Goal: Task Accomplishment & Management: Use online tool/utility

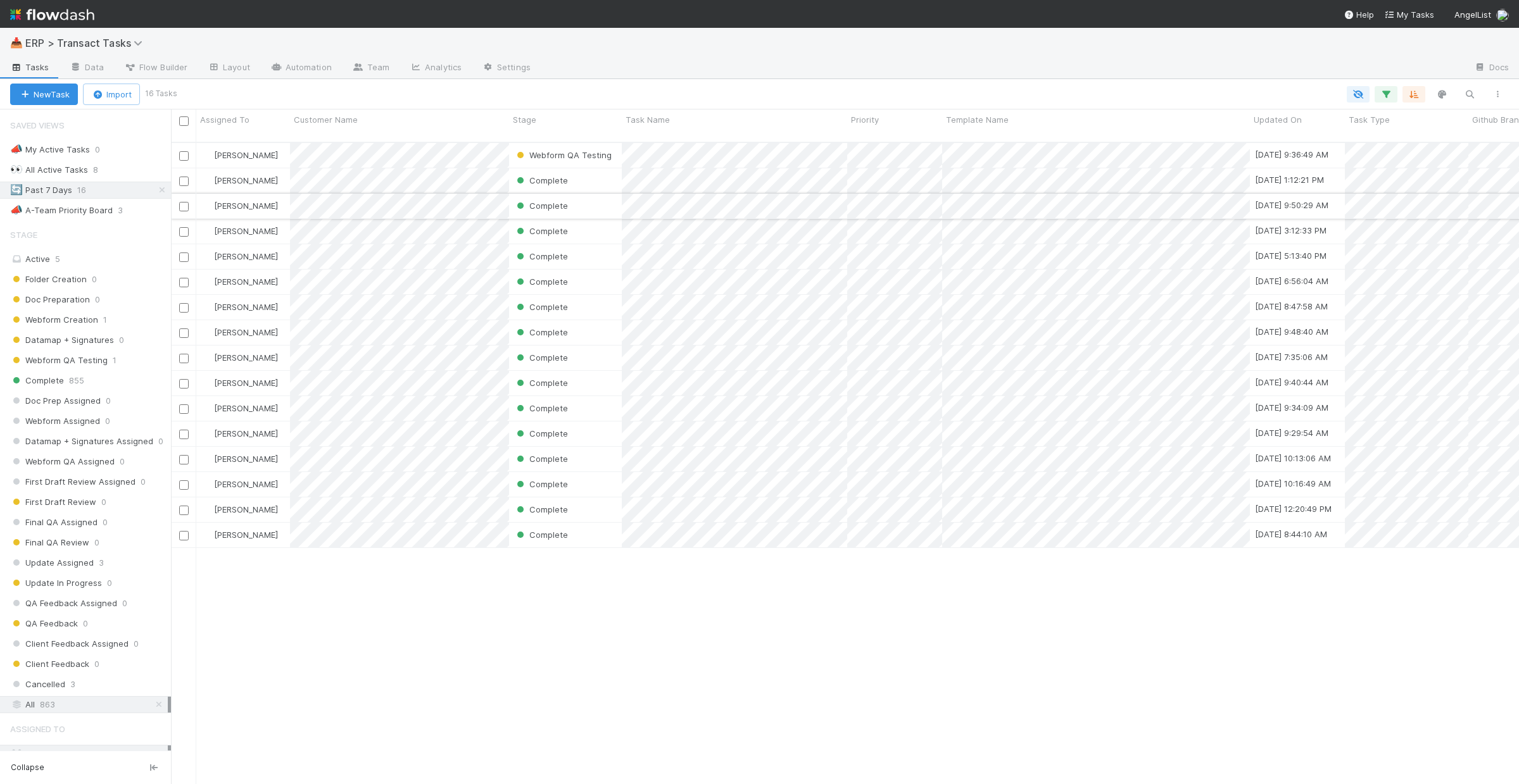
scroll to position [643, 1338]
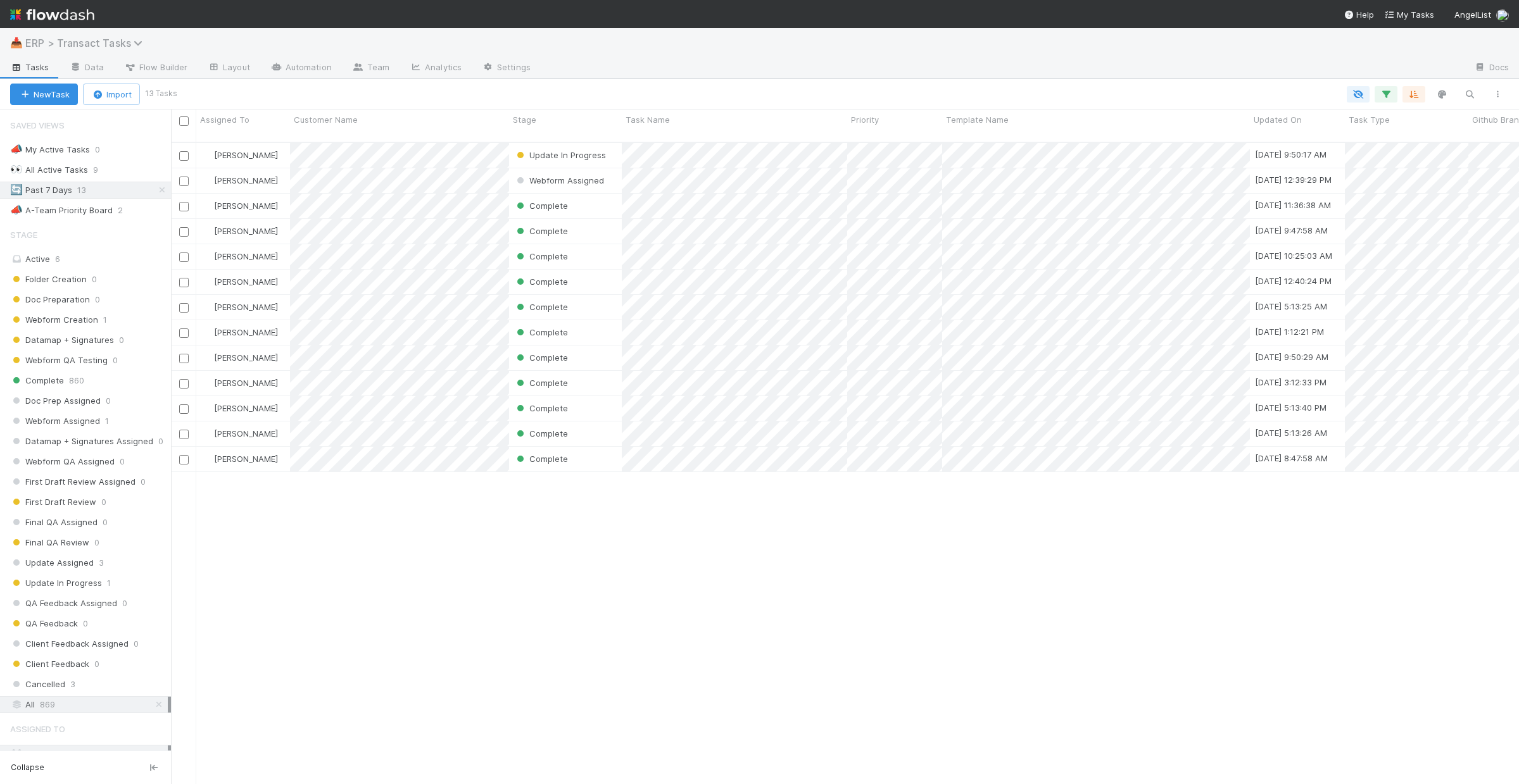
click at [37, 46] on span "ERP > Transact Tasks" at bounding box center [87, 43] width 123 height 13
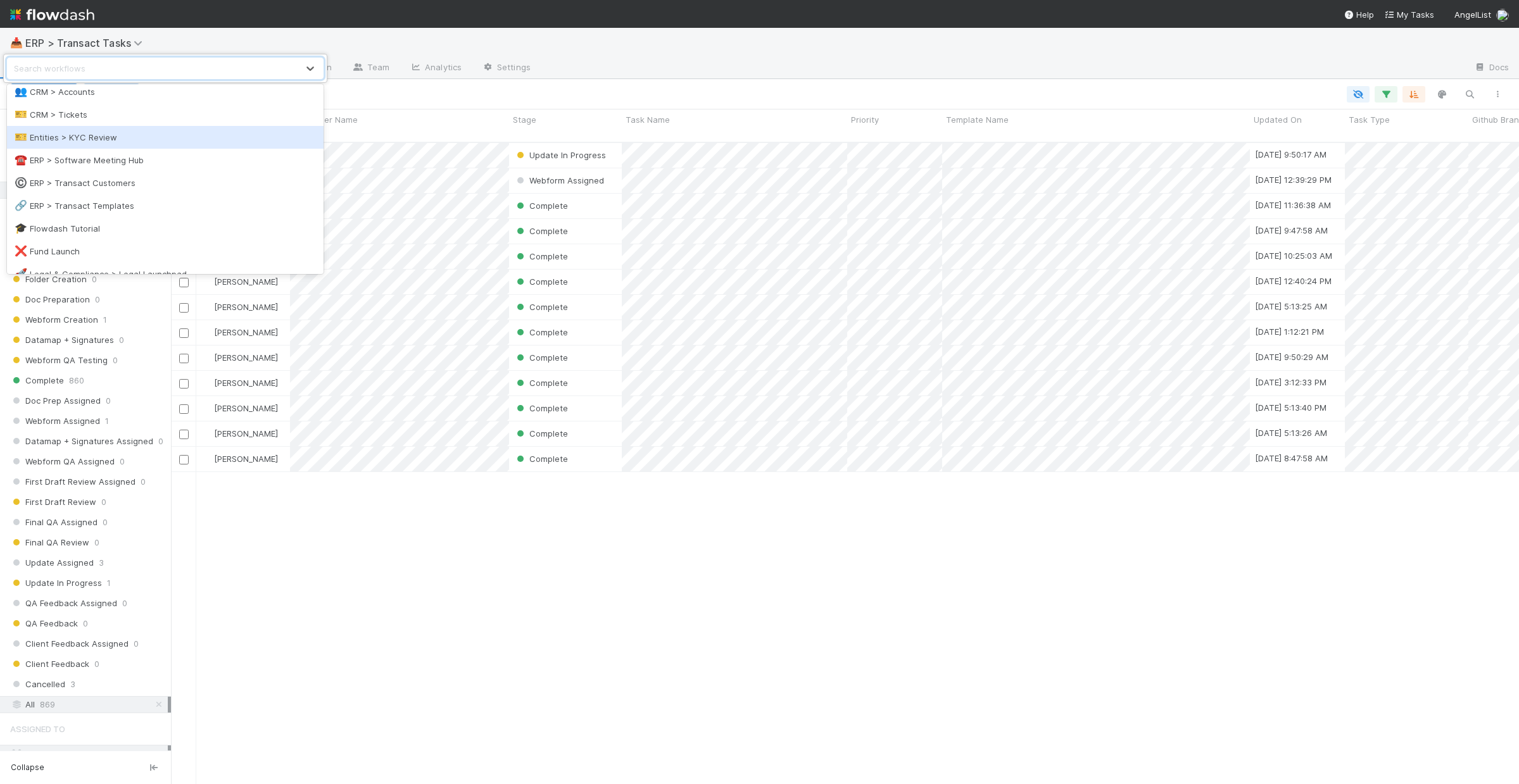
scroll to position [150, 0]
click at [122, 125] on div "©️ ERP > Transact Customers" at bounding box center [165, 130] width 301 height 13
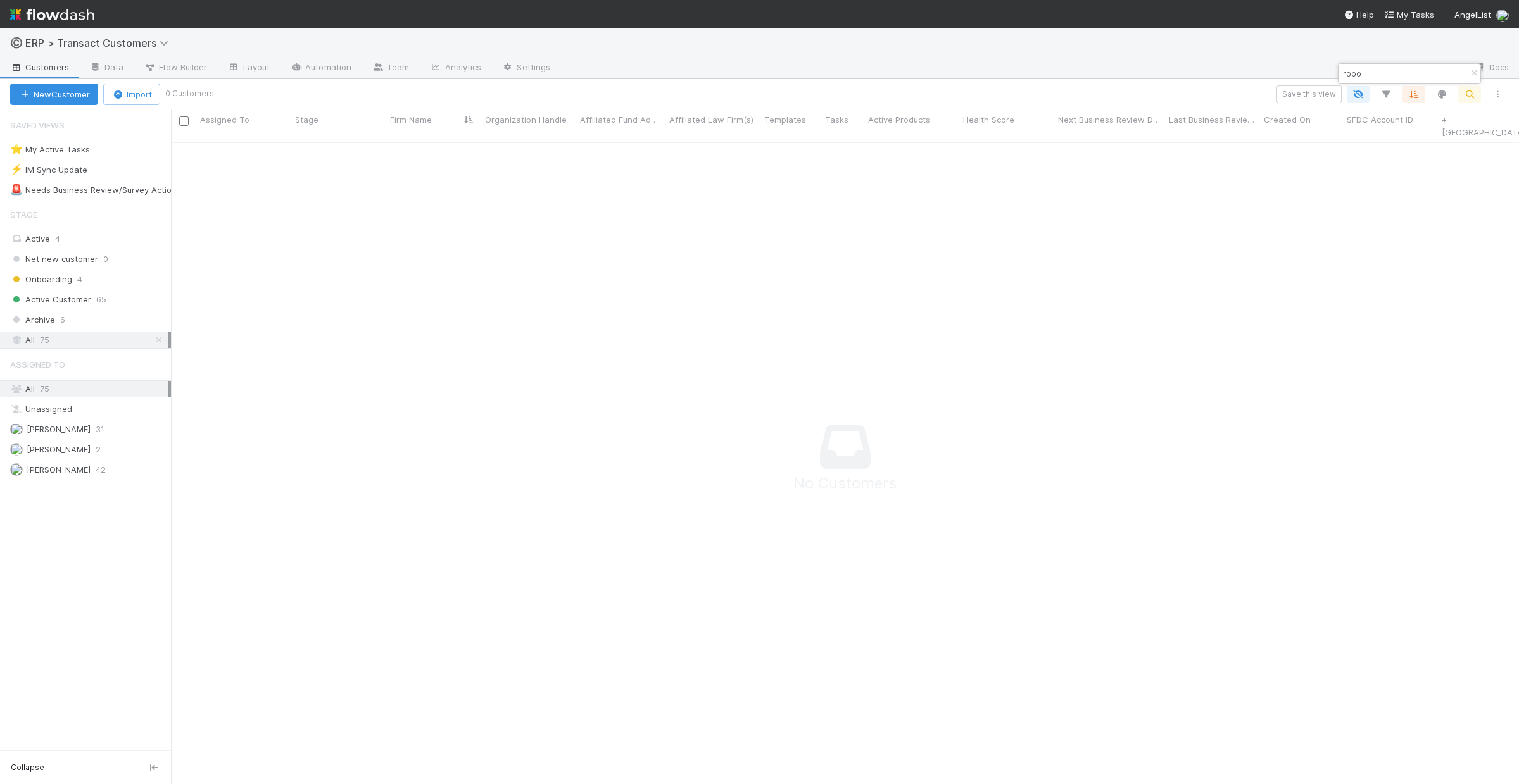
scroll to position [633, 1338]
click at [1361, 70] on input "robo" at bounding box center [1404, 73] width 127 height 15
type input "cmt"
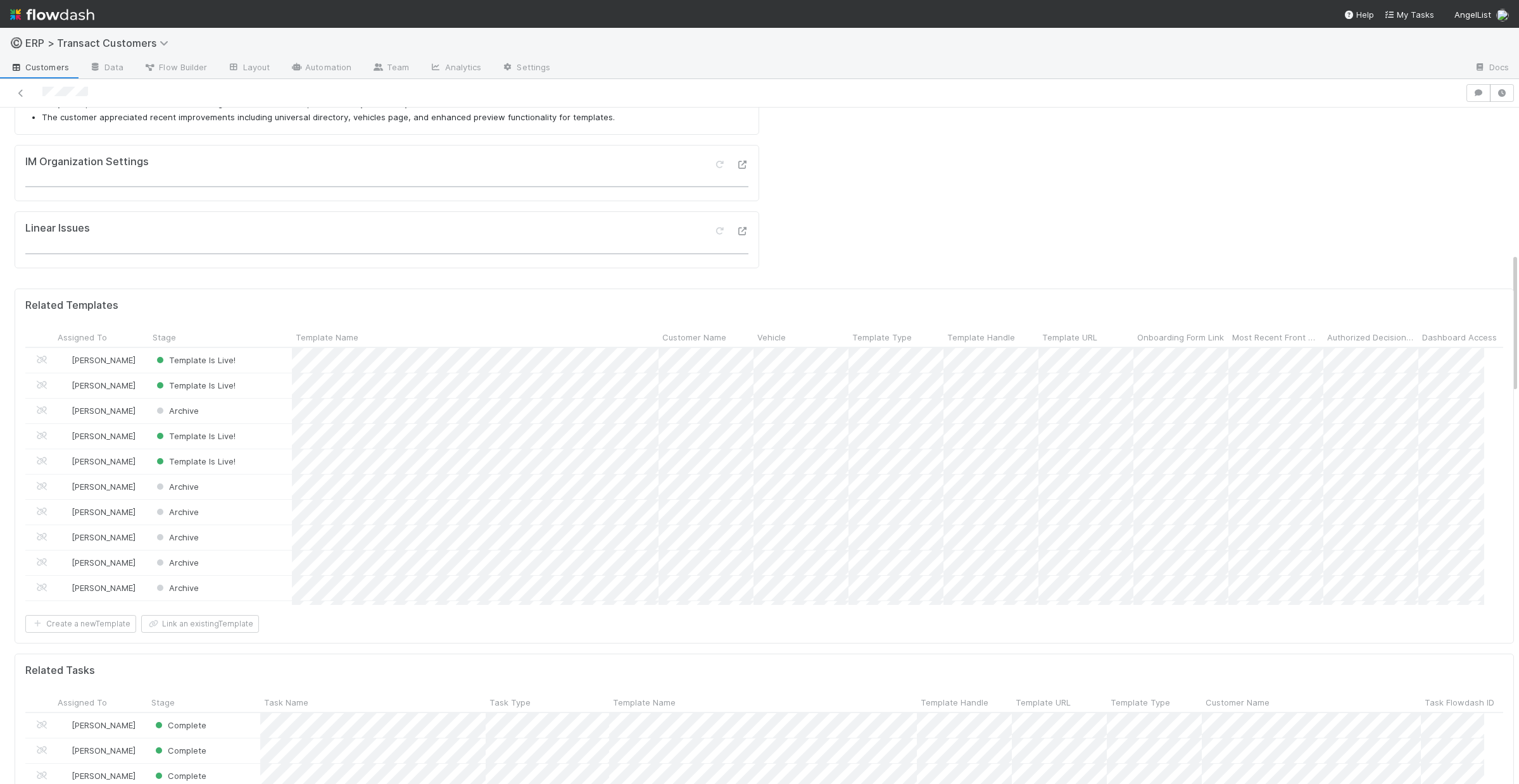
scroll to position [702, 0]
click at [423, 330] on div "Template Name" at bounding box center [476, 337] width 360 height 13
click at [346, 322] on div "Sort A → Z" at bounding box center [368, 322] width 144 height 19
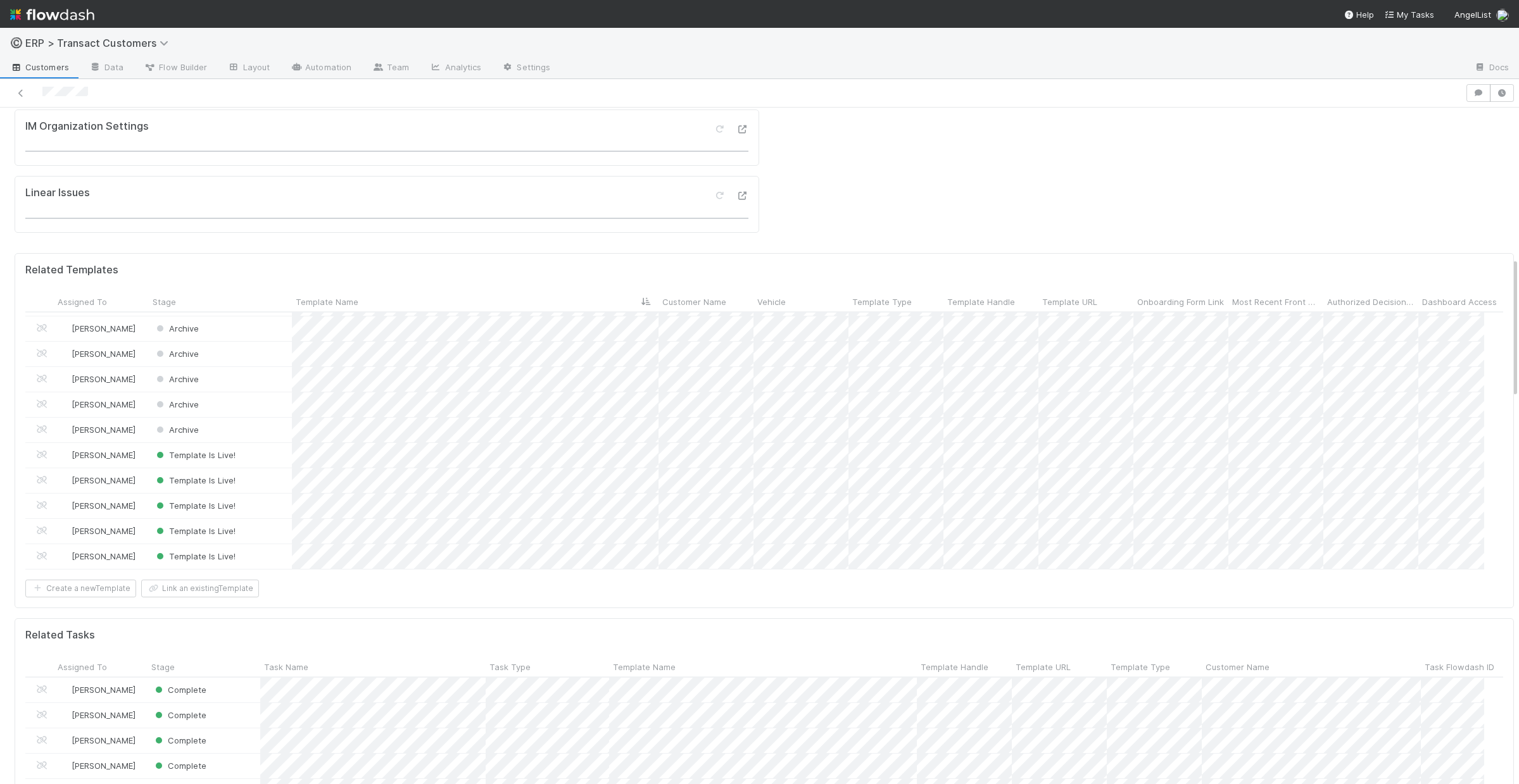
scroll to position [748, 0]
click at [259, 482] on div "Template Is Live!" at bounding box center [221, 494] width 143 height 24
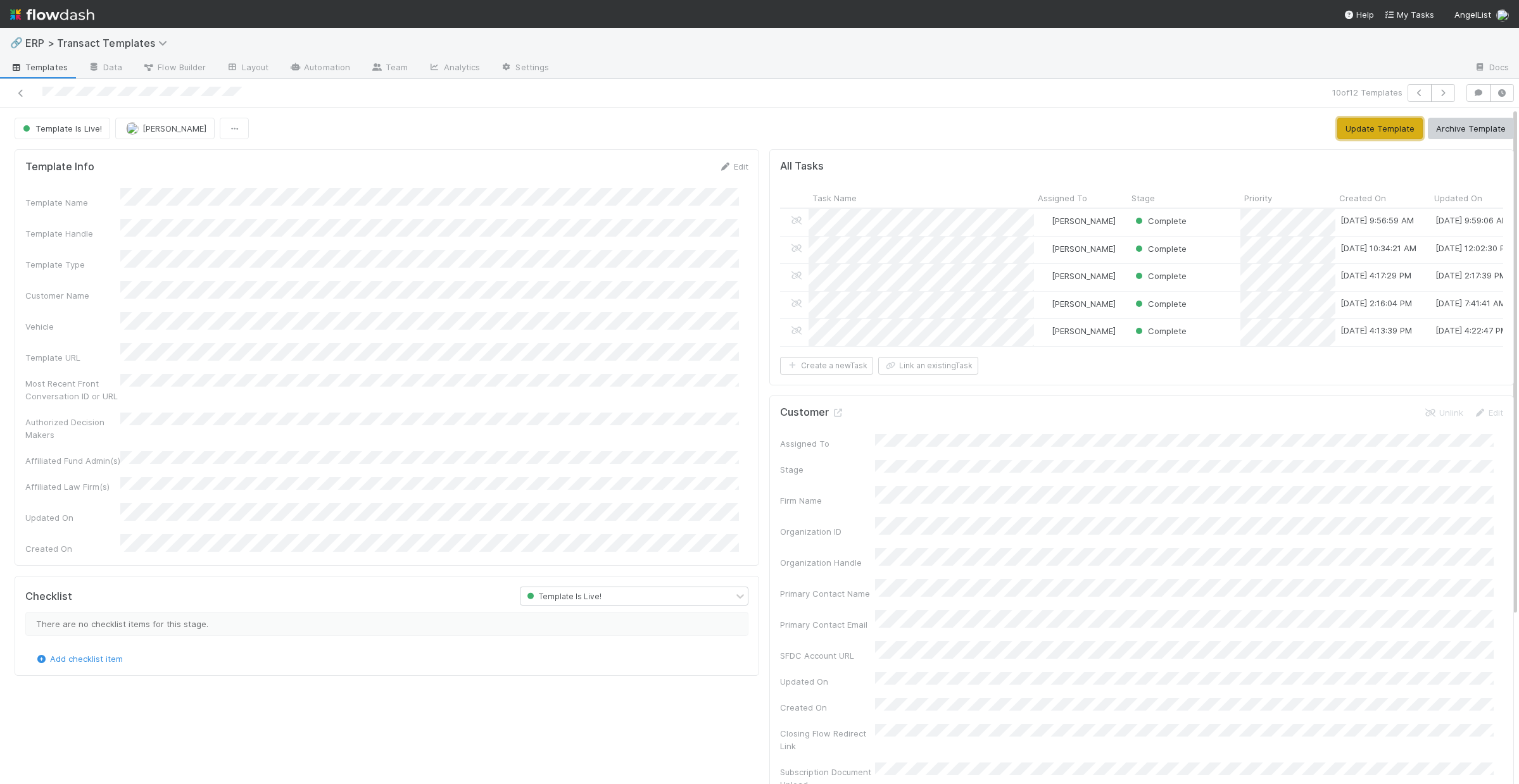
click at [1378, 135] on button "Update Template" at bounding box center [1380, 128] width 85 height 21
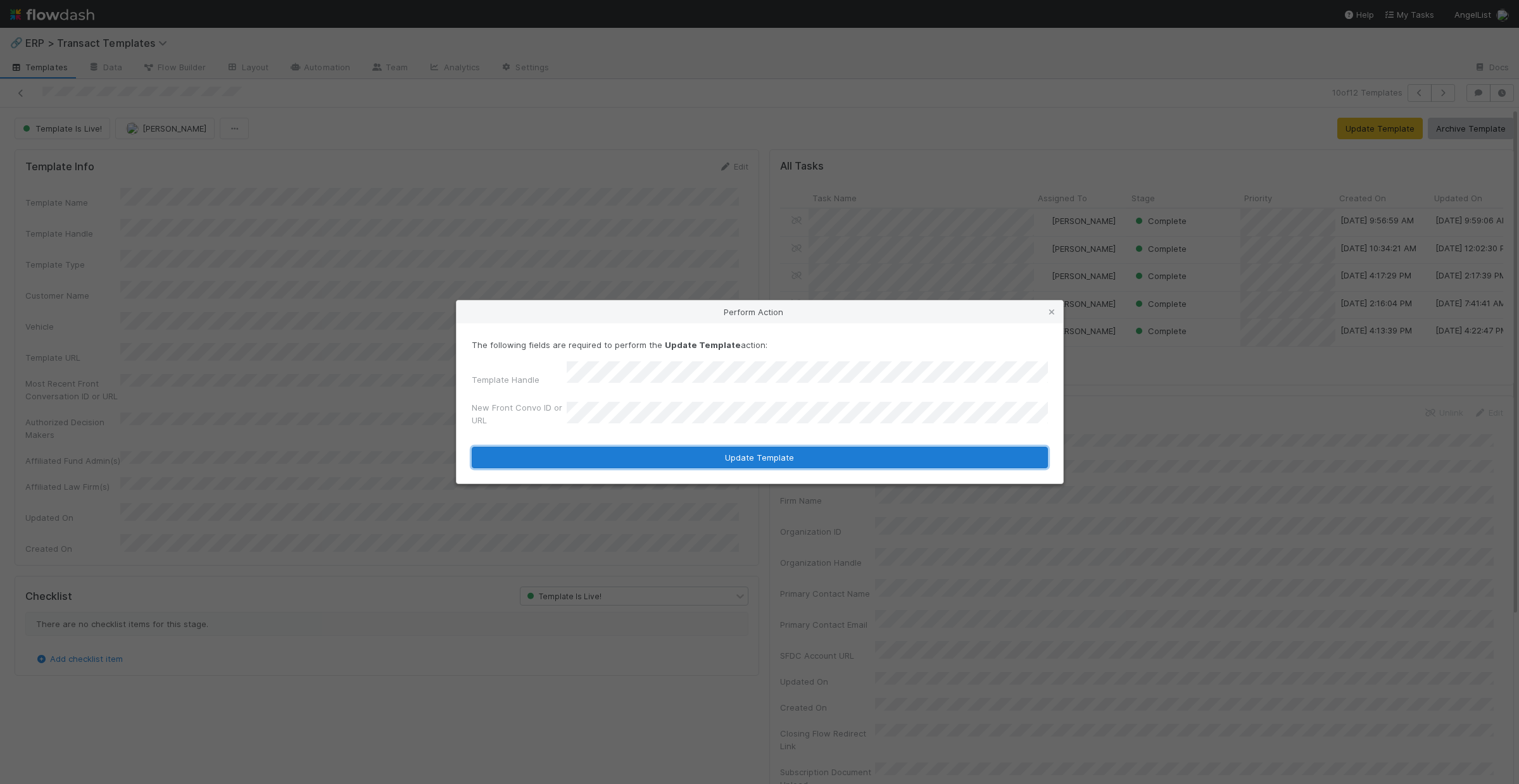
click at [849, 452] on button "Update Template" at bounding box center [760, 458] width 576 height 21
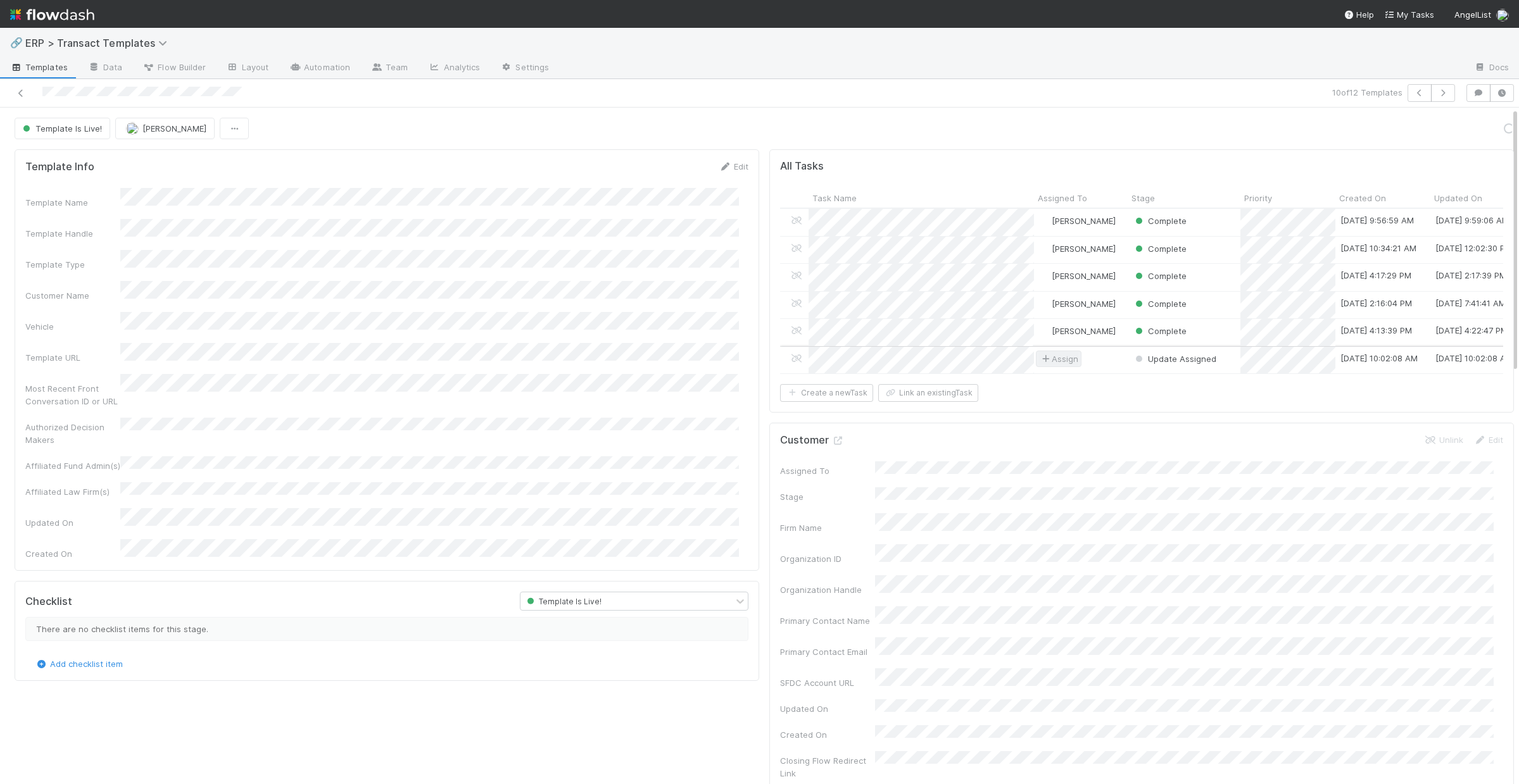
click at [1055, 358] on span "Assign" at bounding box center [1058, 359] width 39 height 13
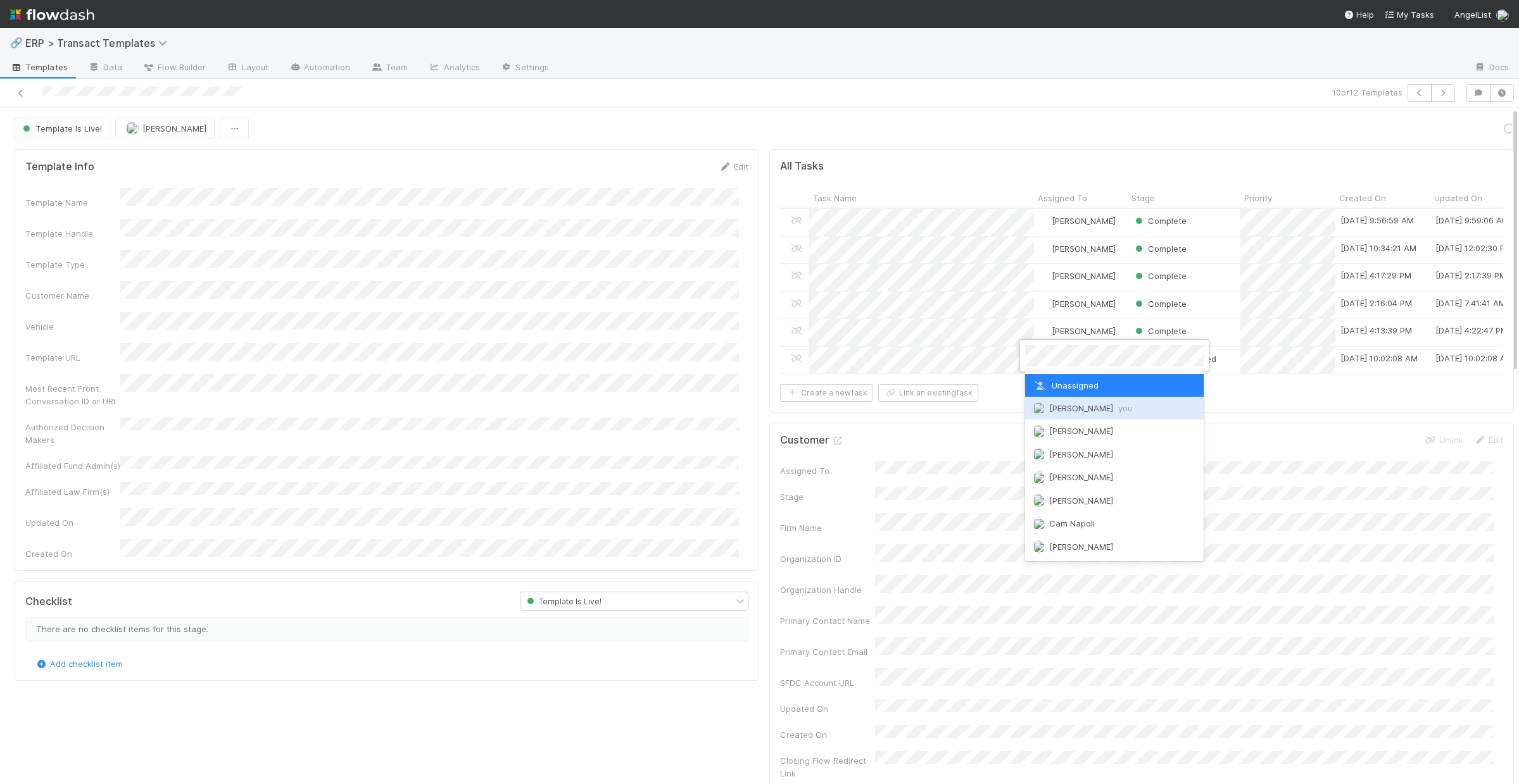
click at [1057, 411] on span "[PERSON_NAME] you" at bounding box center [1091, 408] width 83 height 10
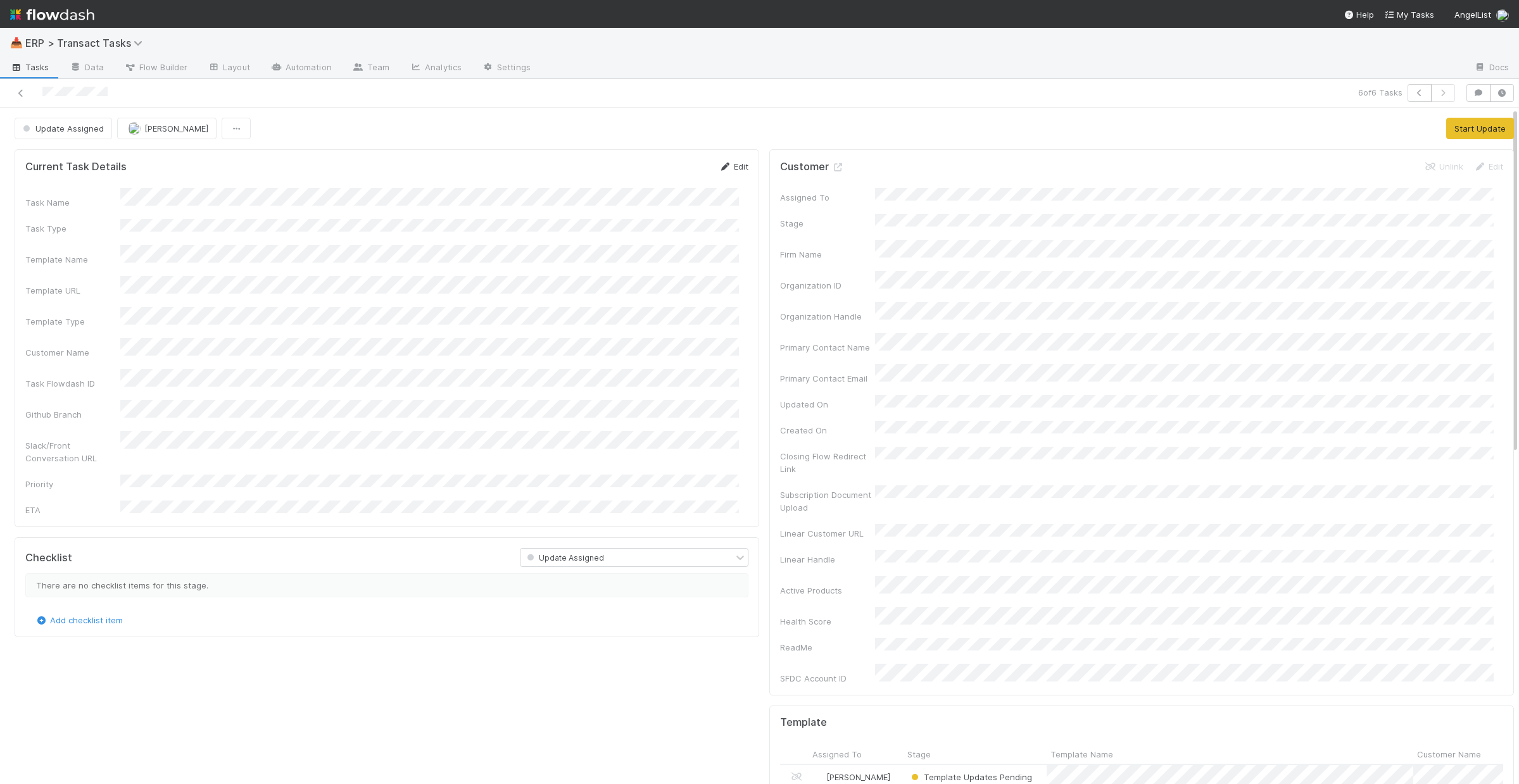
drag, startPoint x: 714, startPoint y: 171, endPoint x: 722, endPoint y: 171, distance: 8.0
click at [719, 171] on div "Edit" at bounding box center [734, 166] width 30 height 13
click at [723, 170] on link "Edit" at bounding box center [734, 166] width 30 height 10
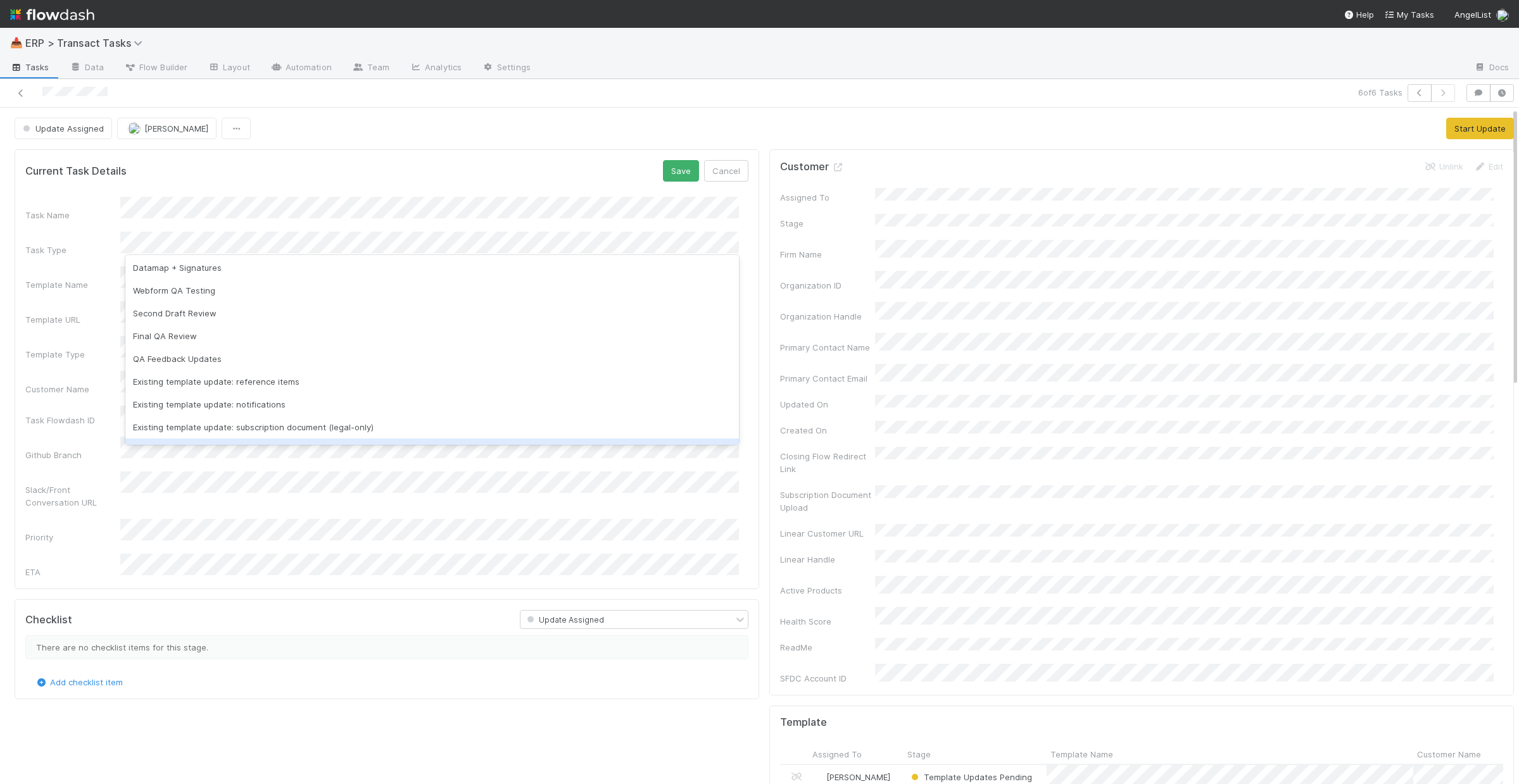
scroll to position [180, 0]
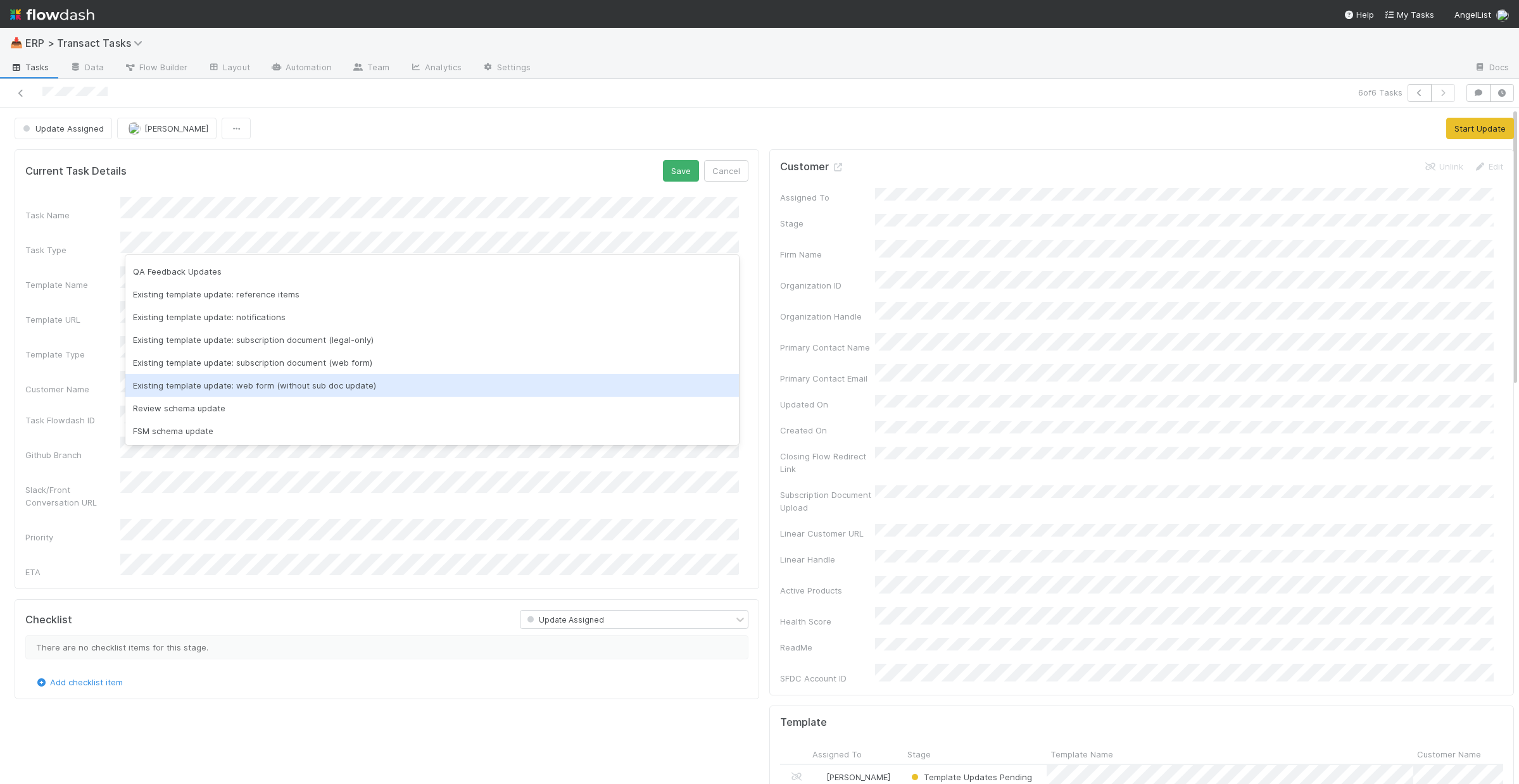
click at [239, 388] on div "Existing template update: web form (without sub doc update)" at bounding box center [432, 386] width 614 height 23
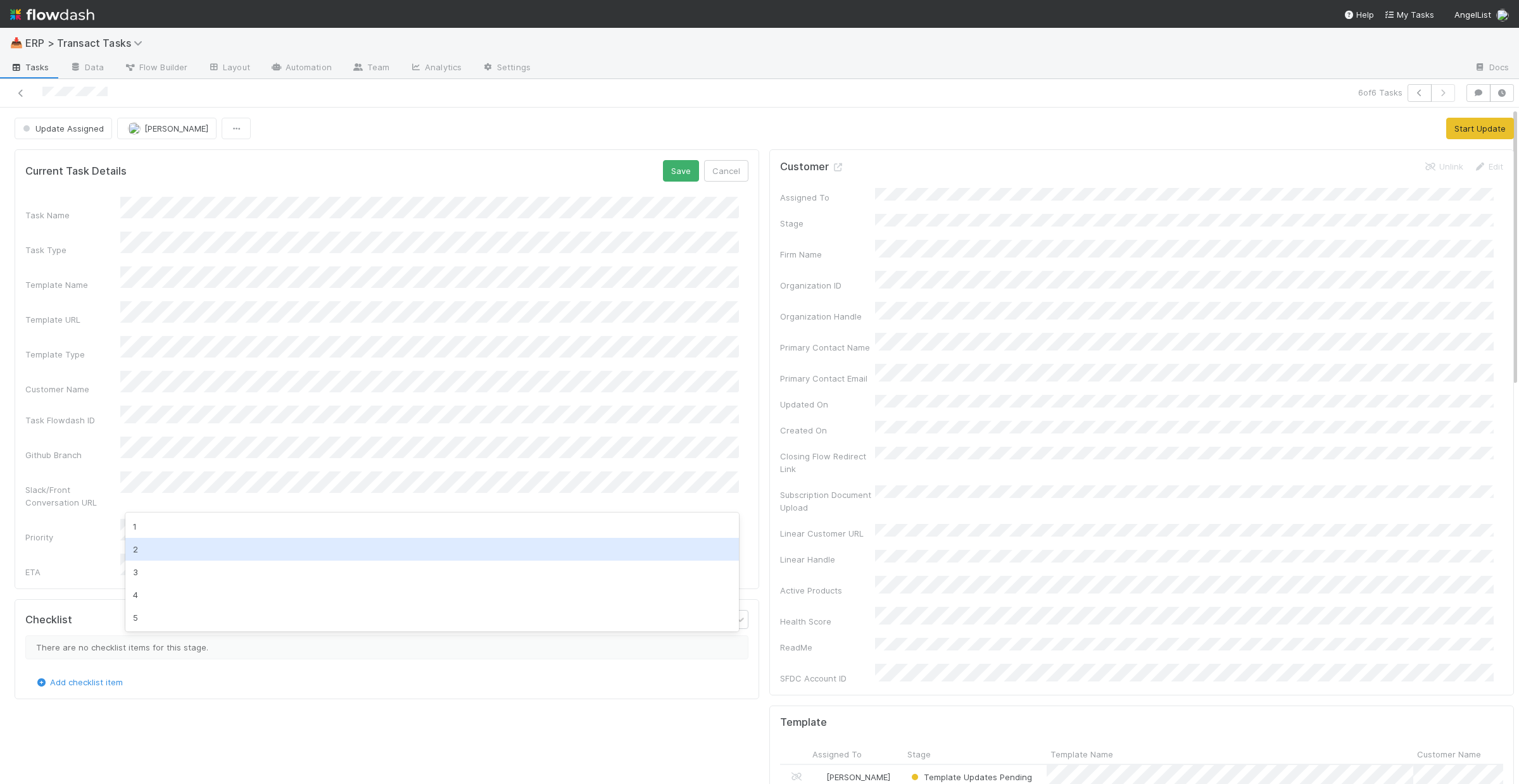
click at [168, 557] on div "2" at bounding box center [432, 550] width 614 height 23
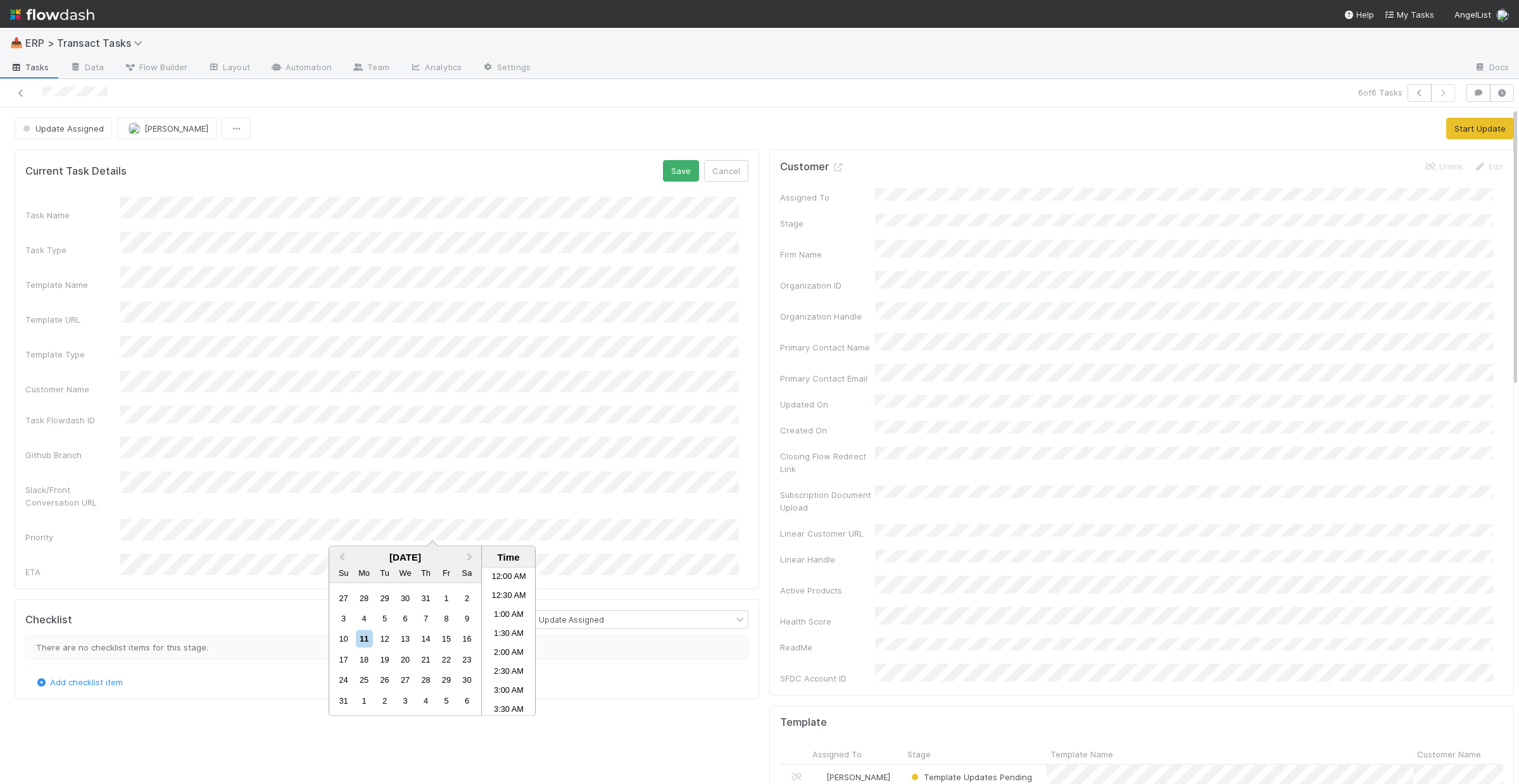
scroll to position [315, 0]
click at [505, 675] on li "11:00 AM" at bounding box center [508, 680] width 54 height 19
click at [670, 183] on form "Current Task Details Save Cancel Task Name Task Type Template Name Template URL…" at bounding box center [386, 369] width 723 height 419
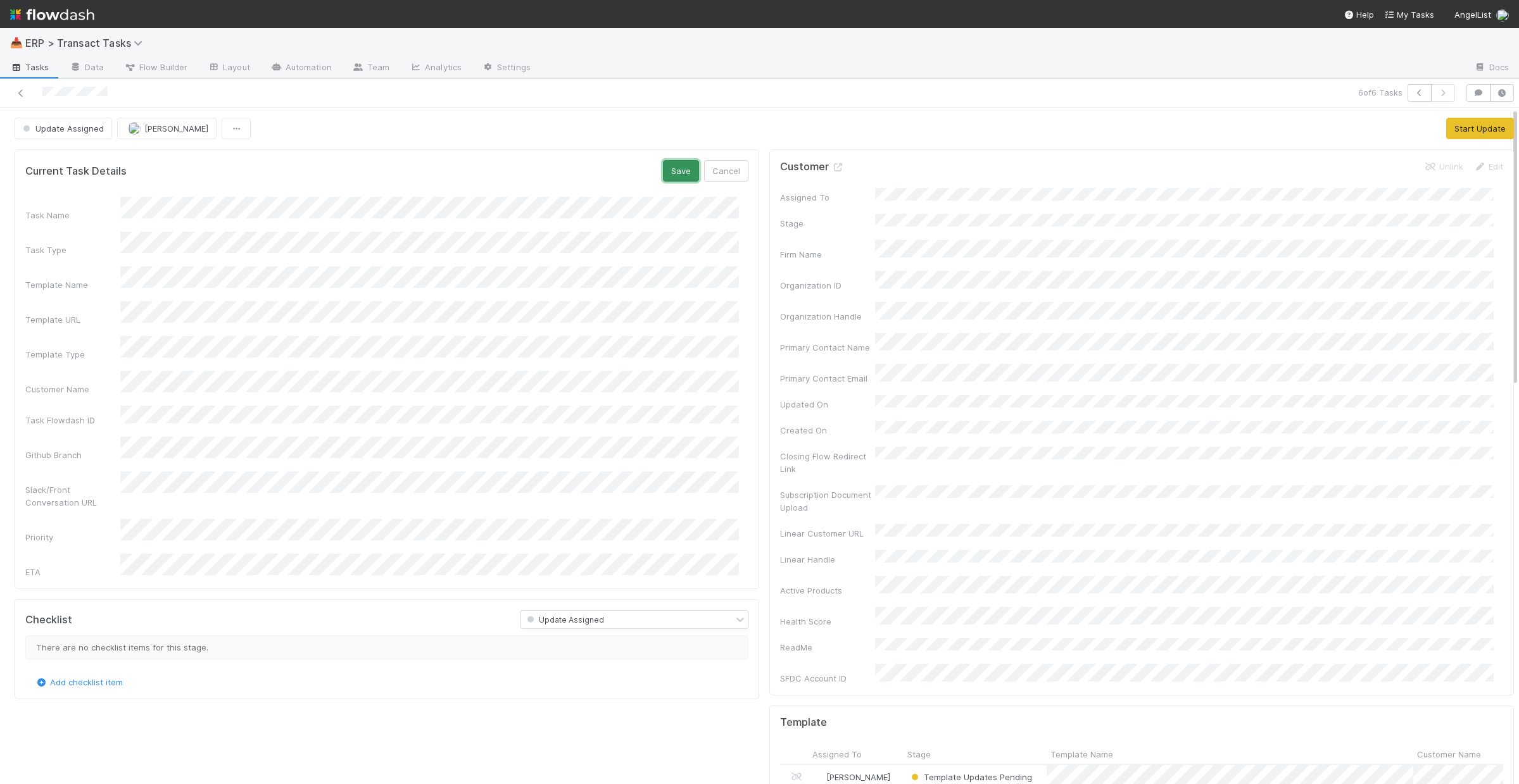
click at [673, 174] on button "Save" at bounding box center [681, 171] width 36 height 21
click at [1458, 125] on button "Start Update" at bounding box center [1480, 128] width 68 height 21
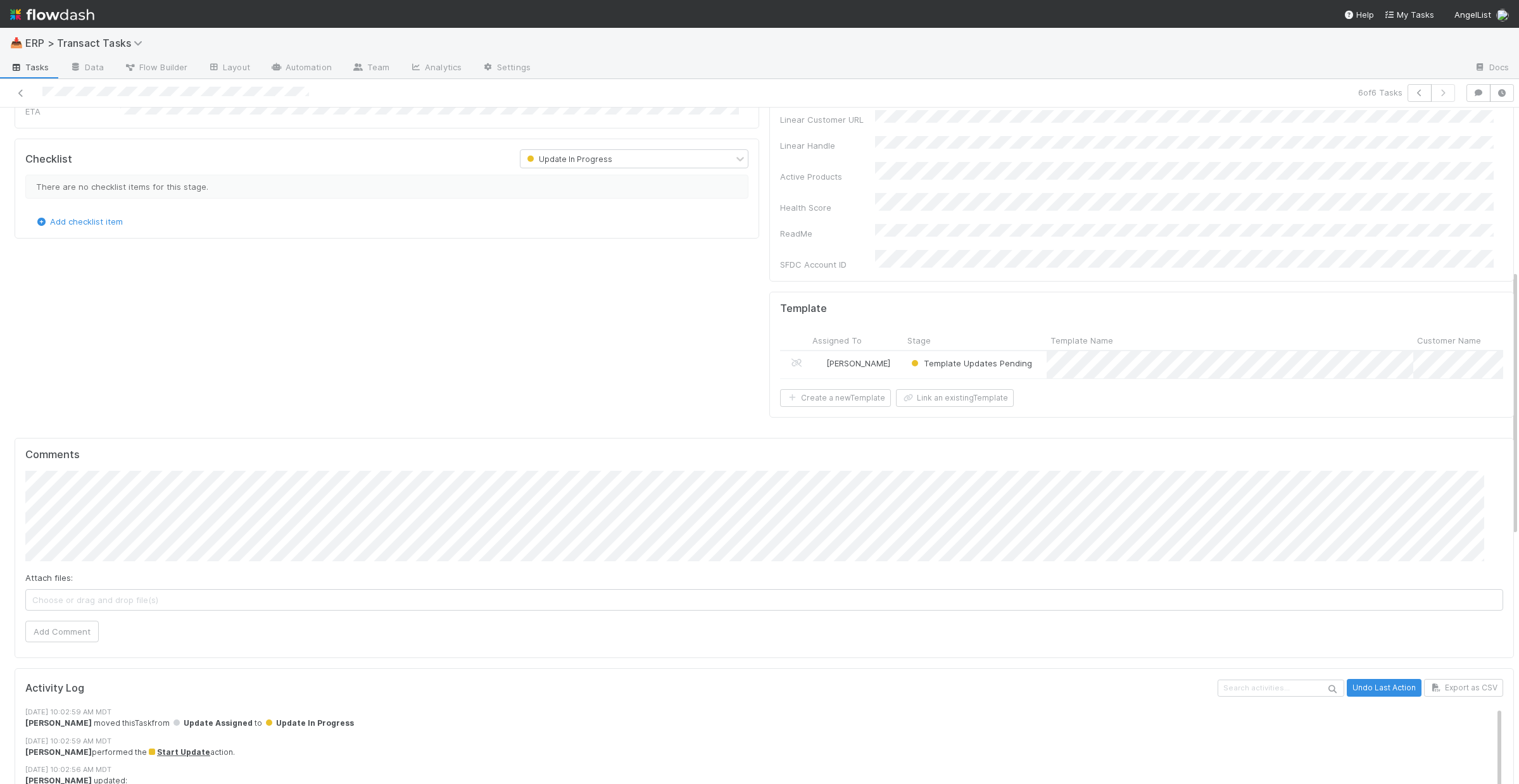
scroll to position [415, 0]
click at [932, 388] on button "Link an existing Template" at bounding box center [955, 397] width 118 height 18
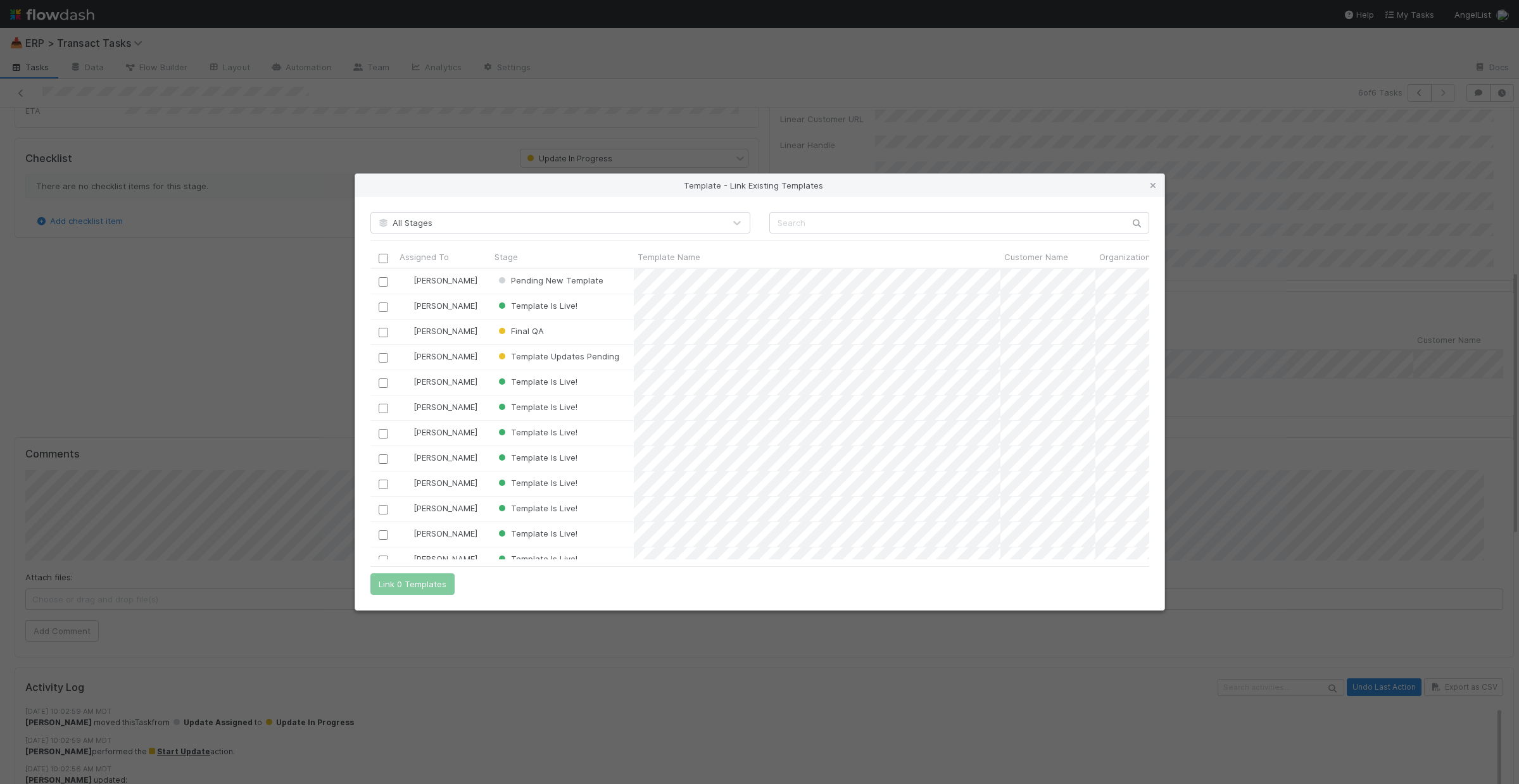
scroll to position [282, 769]
click at [822, 226] on input "text" at bounding box center [959, 223] width 380 height 21
type input "cmt"
click at [381, 460] on input "checkbox" at bounding box center [382, 459] width 9 height 9
click at [382, 511] on input "checkbox" at bounding box center [382, 510] width 9 height 9
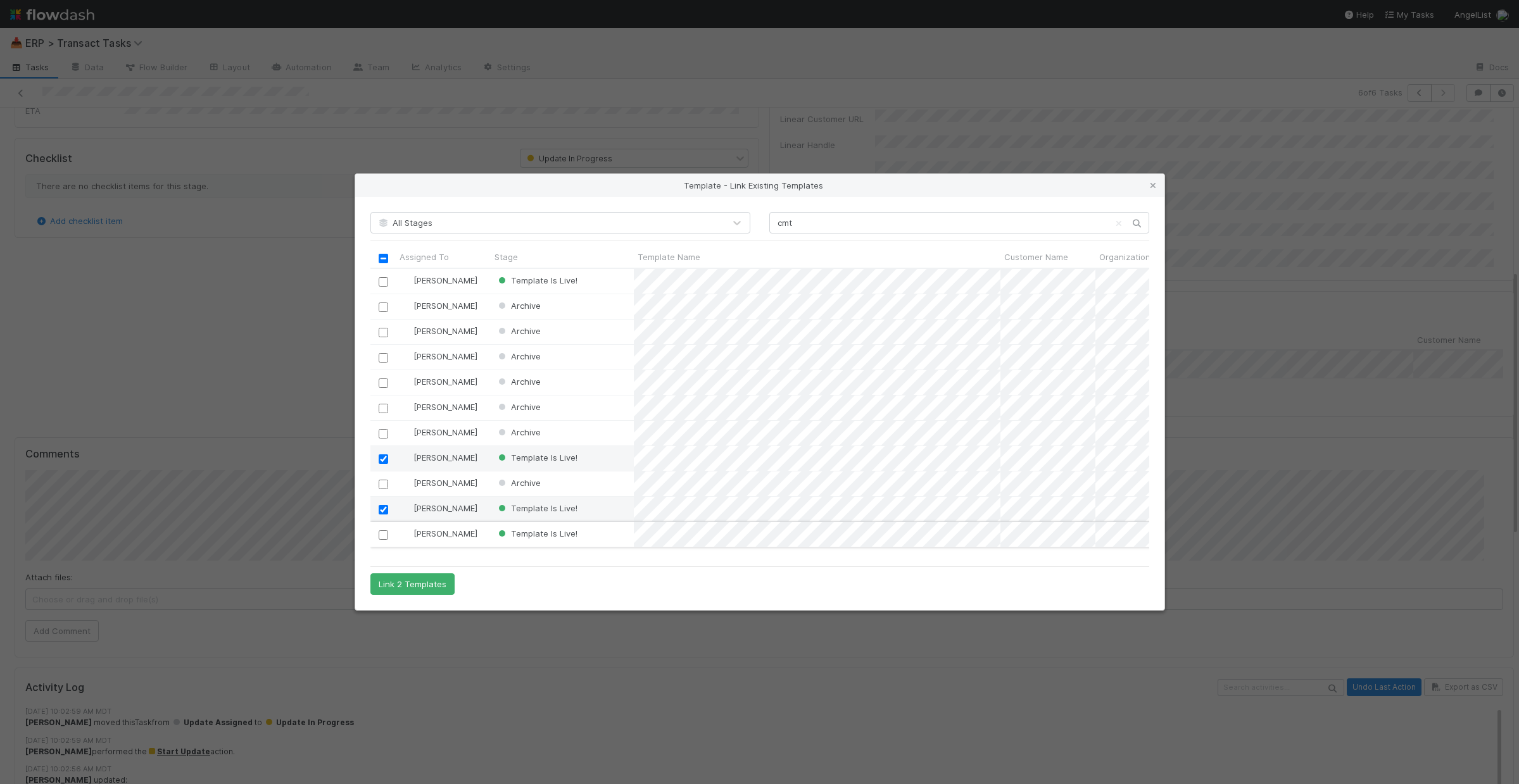
click at [384, 536] on input "checkbox" at bounding box center [382, 535] width 9 height 9
click at [427, 588] on button "Link 3 Templates" at bounding box center [412, 584] width 84 height 21
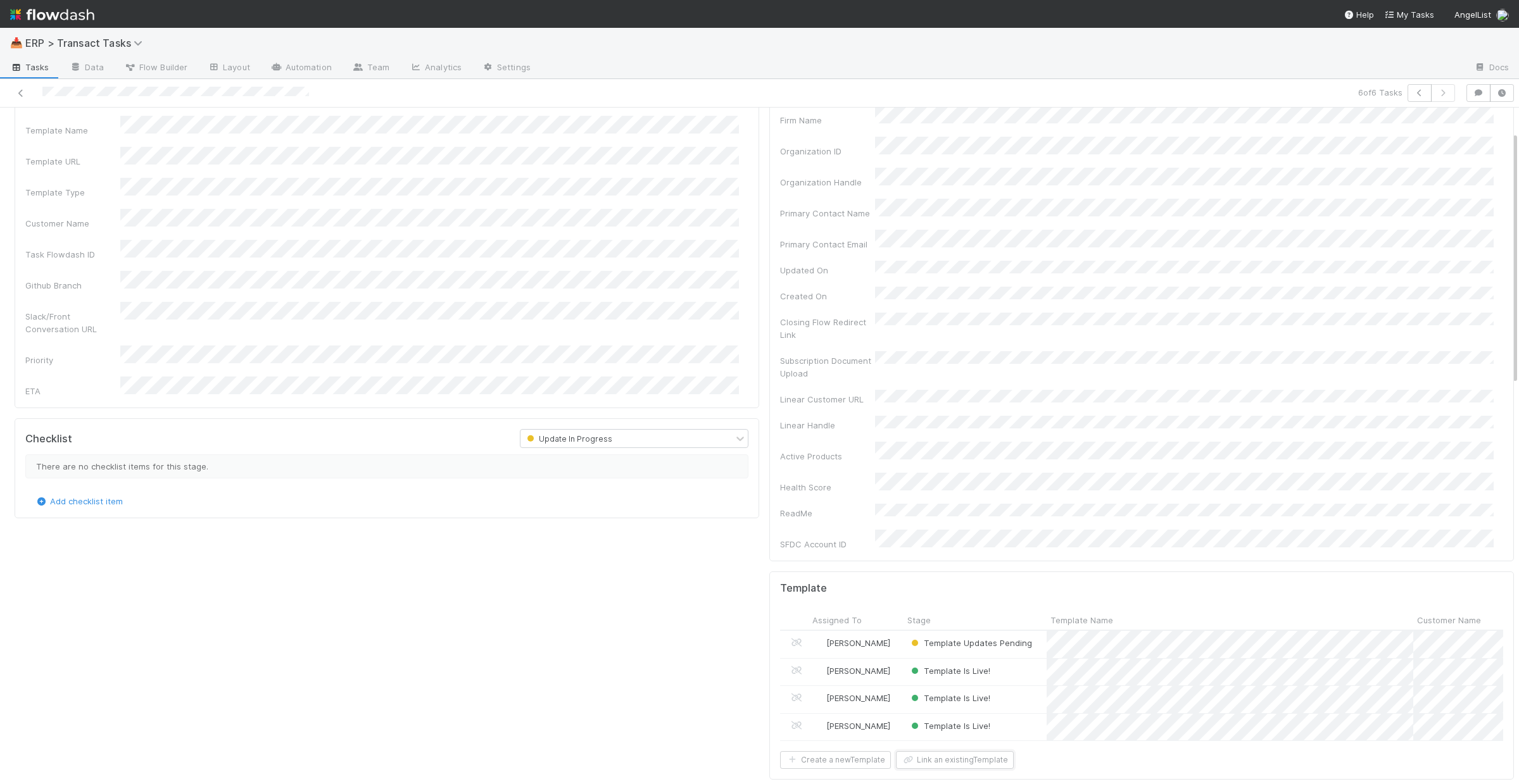
scroll to position [0, 0]
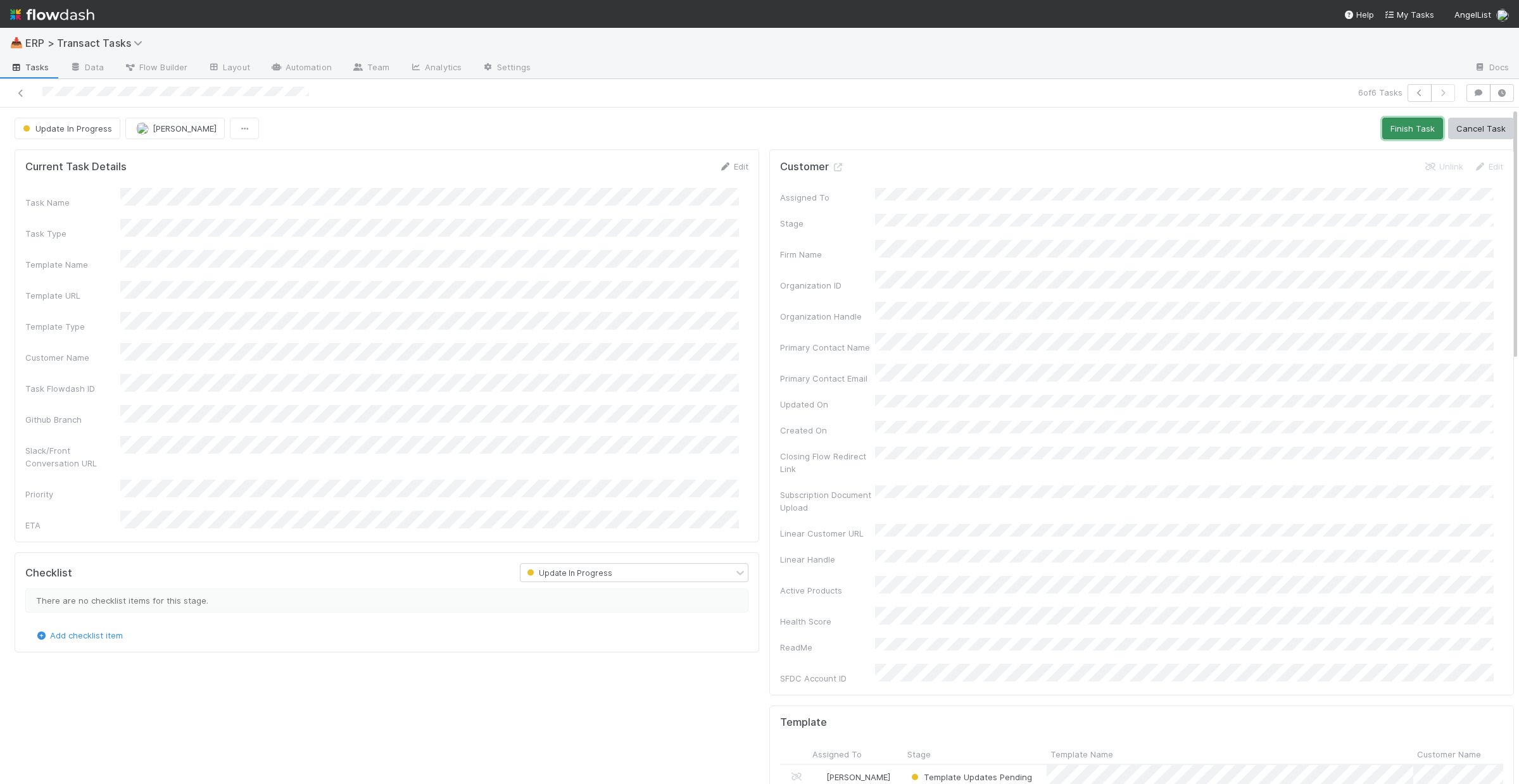
click at [1384, 125] on button "Finish Task" at bounding box center [1412, 128] width 61 height 21
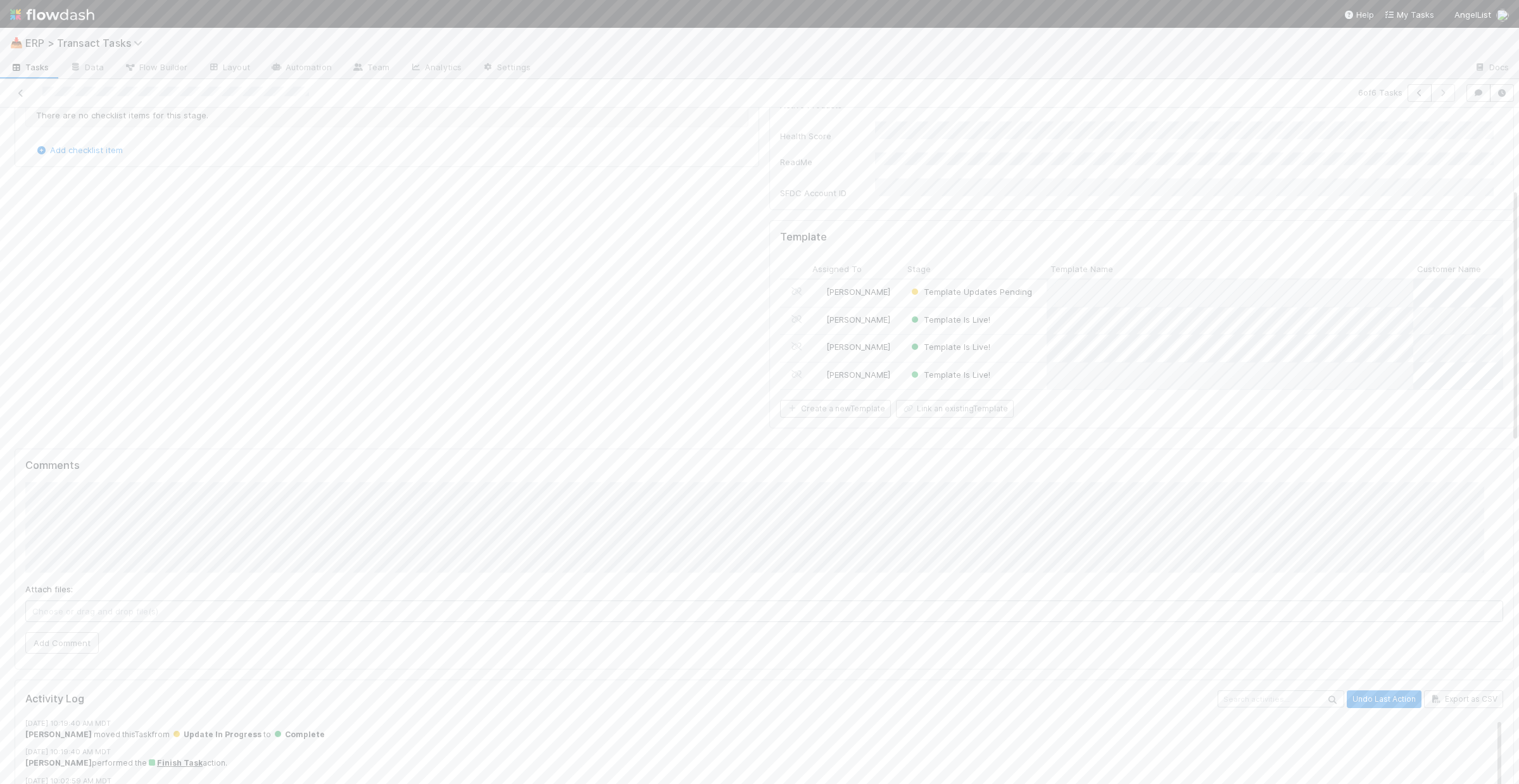
scroll to position [490, 0]
click at [882, 275] on div "[PERSON_NAME]" at bounding box center [856, 289] width 95 height 27
click at [1369, 128] on button "Complete Template Update" at bounding box center [1360, 128] width 127 height 21
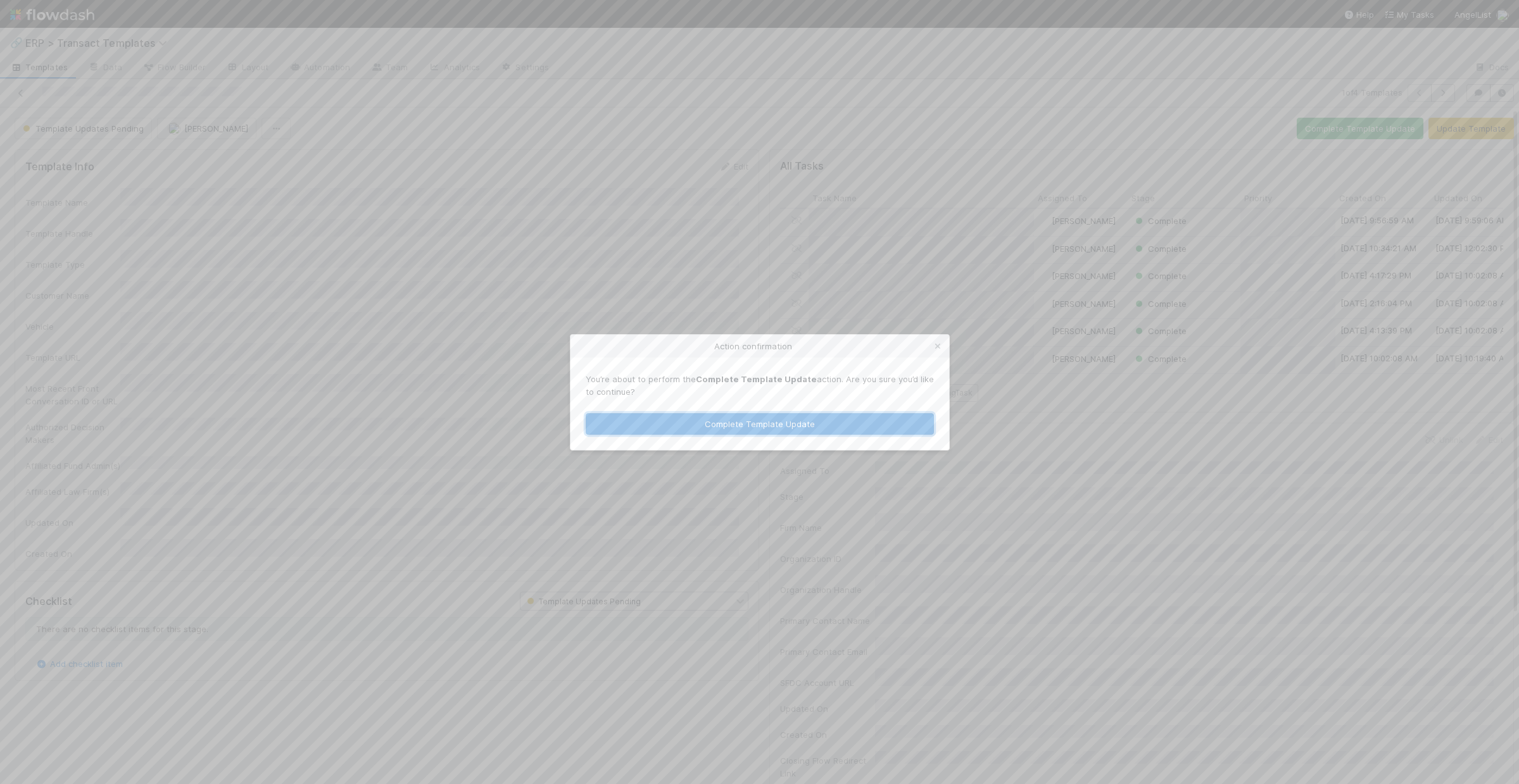
click at [856, 419] on button "Complete Template Update" at bounding box center [760, 424] width 348 height 21
